Goal: Find specific page/section: Locate a particular part of the current website

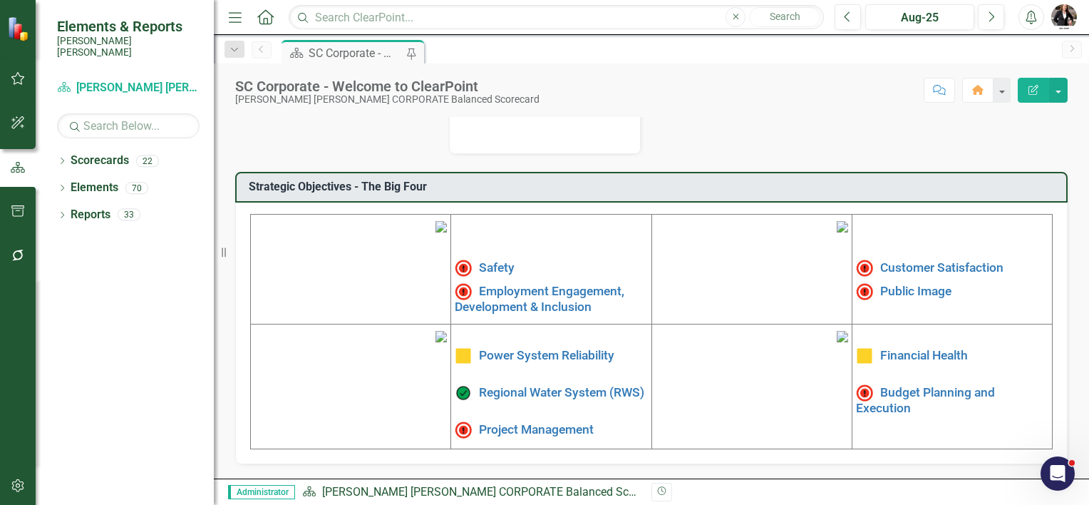
scroll to position [428, 0]
click at [435, 342] on img at bounding box center [440, 336] width 11 height 11
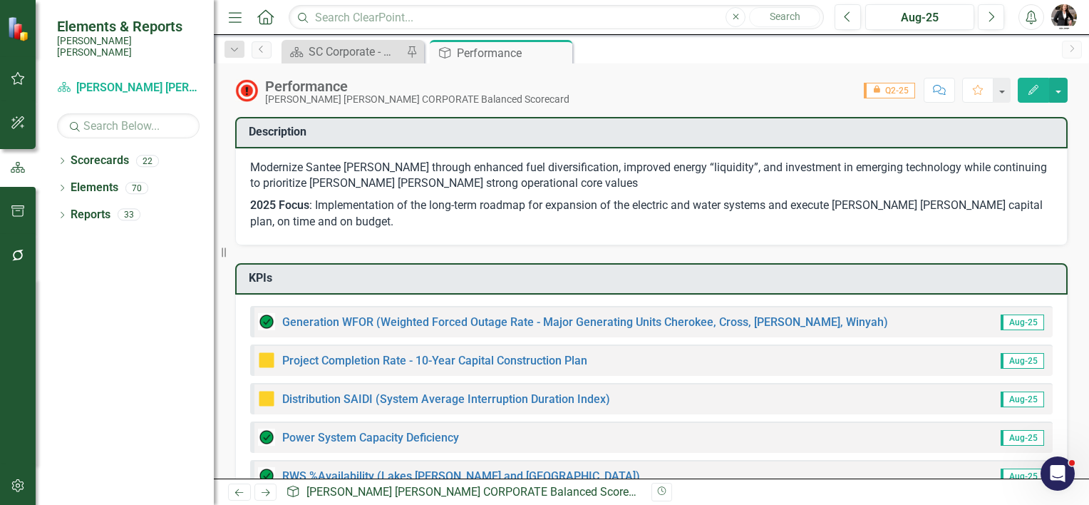
click at [277, 162] on p "Modernize Santee [PERSON_NAME] through enhanced fuel diversification, improved …" at bounding box center [651, 178] width 802 height 36
click at [277, 167] on p "Modernize Santee [PERSON_NAME] through enhanced fuel diversification, improved …" at bounding box center [651, 178] width 802 height 36
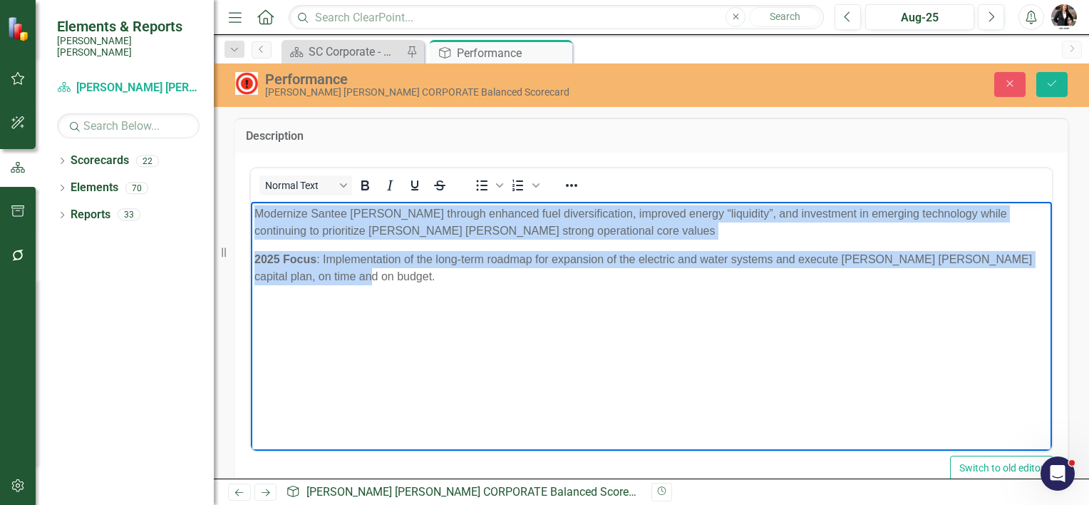
drag, startPoint x: 254, startPoint y: 212, endPoint x: 390, endPoint y: 285, distance: 154.6
click at [390, 285] on body "Modernize [PERSON_NAME] [PERSON_NAME] through enhanced fuel diversification, im…" at bounding box center [651, 308] width 801 height 214
copy body "Modernize [PERSON_NAME] [PERSON_NAME] through enhanced fuel diversification, im…"
drag, startPoint x: 802, startPoint y: 410, endPoint x: 831, endPoint y: 338, distance: 78.1
click at [802, 410] on body "Modernize [PERSON_NAME] [PERSON_NAME] through enhanced fuel diversification, im…" at bounding box center [651, 308] width 801 height 214
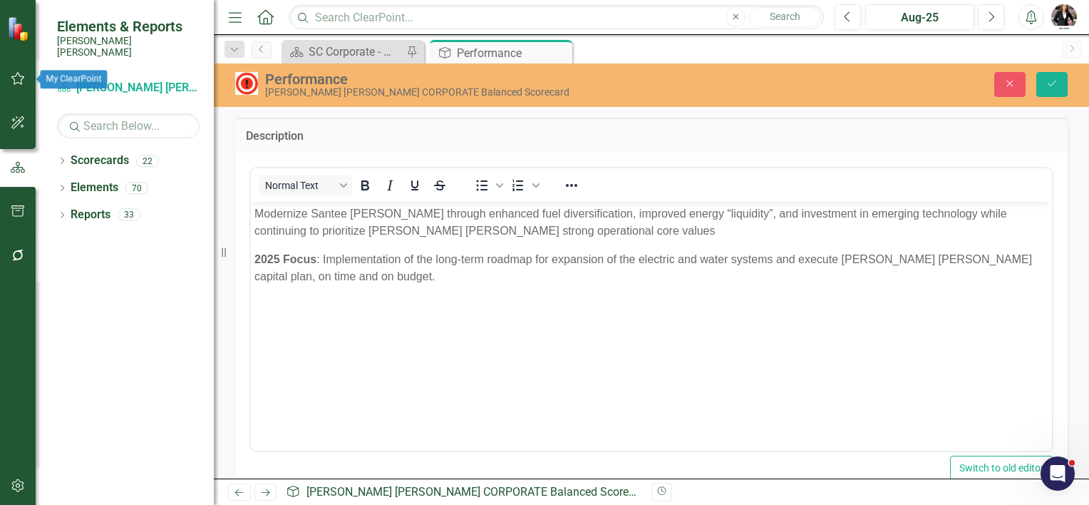
click at [25, 81] on icon "button" at bounding box center [18, 78] width 15 height 11
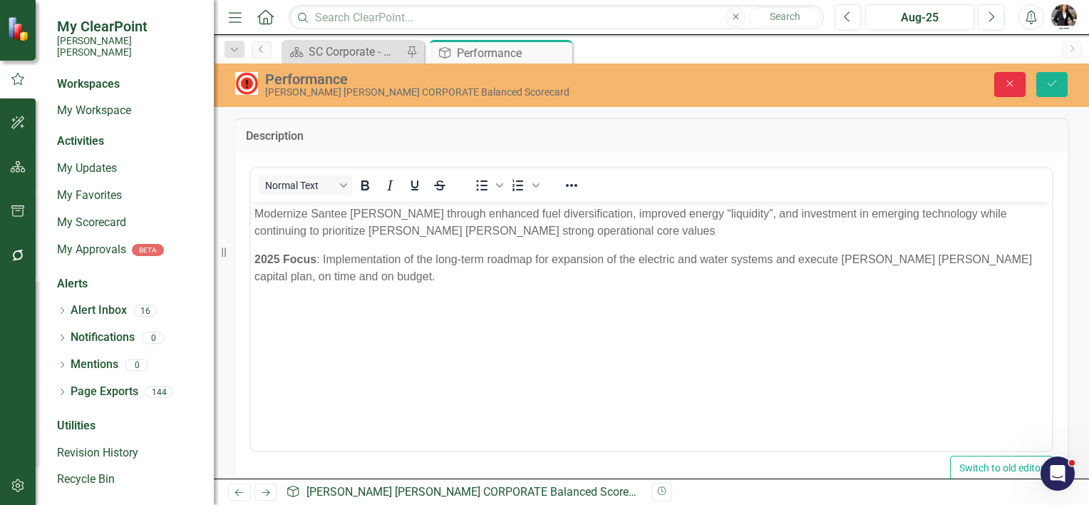
click at [1008, 76] on button "Close" at bounding box center [1009, 84] width 31 height 25
